Goal: Use online tool/utility: Utilize a website feature to perform a specific function

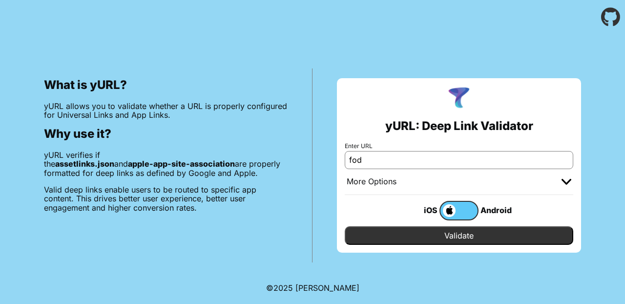
click at [375, 165] on input "fod" at bounding box center [459, 160] width 229 height 18
paste input "[URL][DOMAIN_NAME]"
type input "[URL][DOMAIN_NAME]"
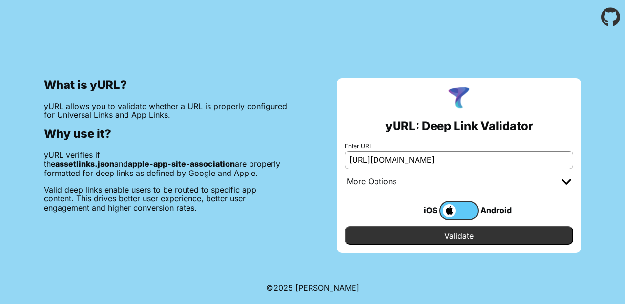
click at [448, 232] on input "Validate" at bounding box center [459, 235] width 229 height 19
